Goal: Information Seeking & Learning: Learn about a topic

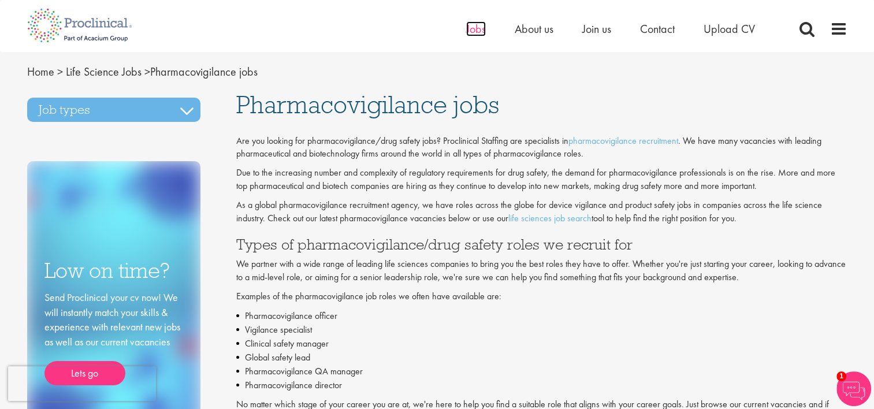
click at [469, 28] on span "Jobs" at bounding box center [476, 28] width 20 height 15
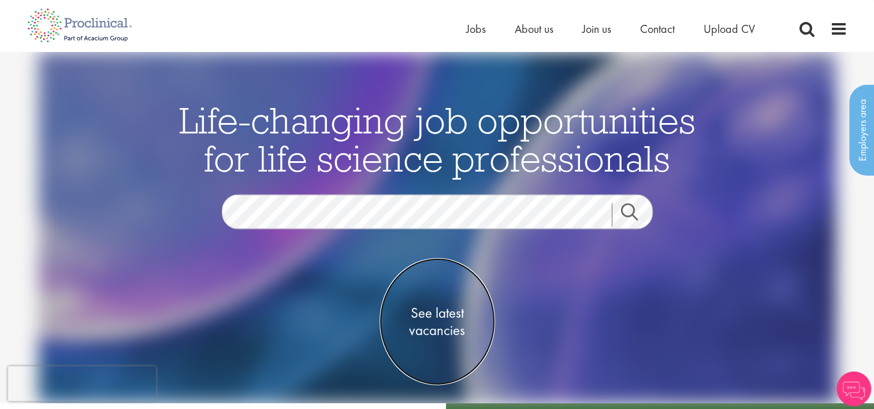
click at [430, 326] on span "See latest vacancies" at bounding box center [438, 321] width 116 height 35
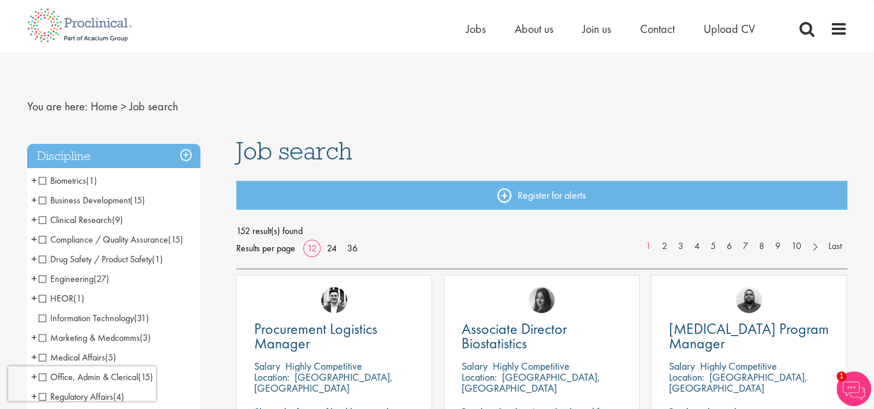
click at [41, 256] on span "Drug Safety / Product Safety" at bounding box center [95, 259] width 113 height 12
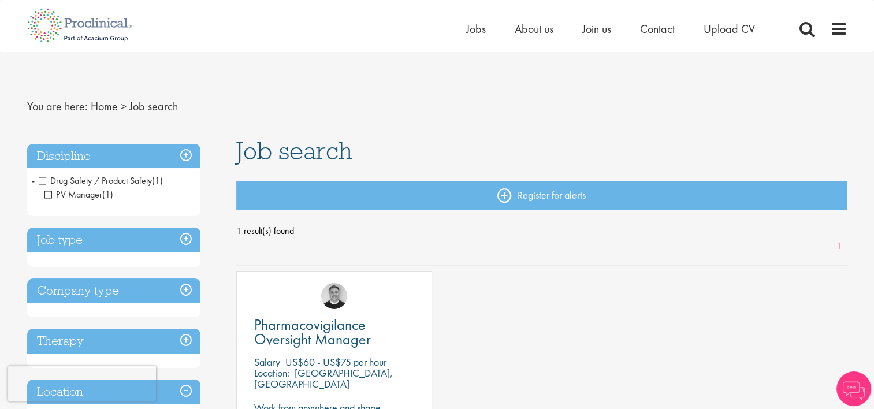
scroll to position [269, 0]
